Goal: Check status: Check status

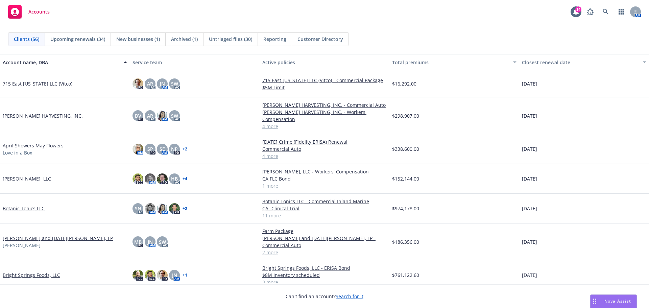
click at [24, 271] on link "Bright Springs Foods, LLC" at bounding box center [31, 274] width 57 height 7
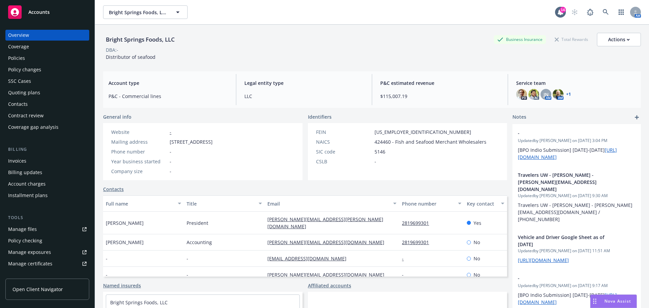
click at [43, 72] on div "Policy changes" at bounding box center [47, 69] width 78 height 11
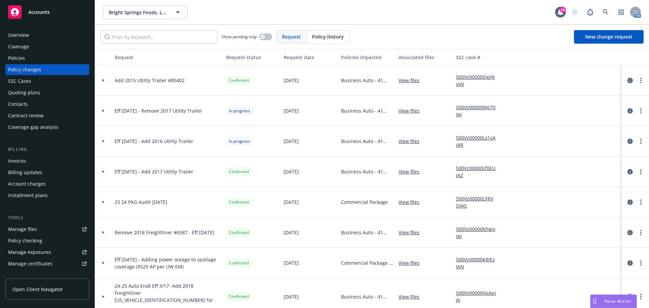
click at [627, 83] on icon "circleInformation" at bounding box center [629, 80] width 5 height 5
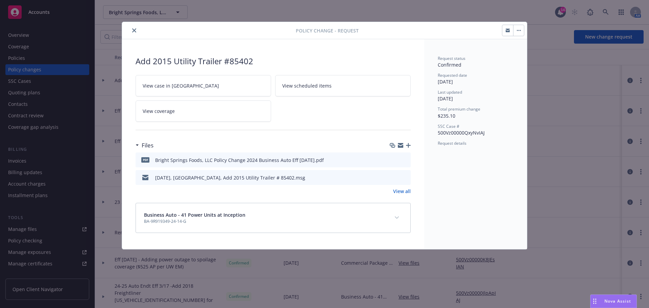
click at [502, 32] on button "button" at bounding box center [507, 30] width 11 height 11
